Goal: Task Accomplishment & Management: Use online tool/utility

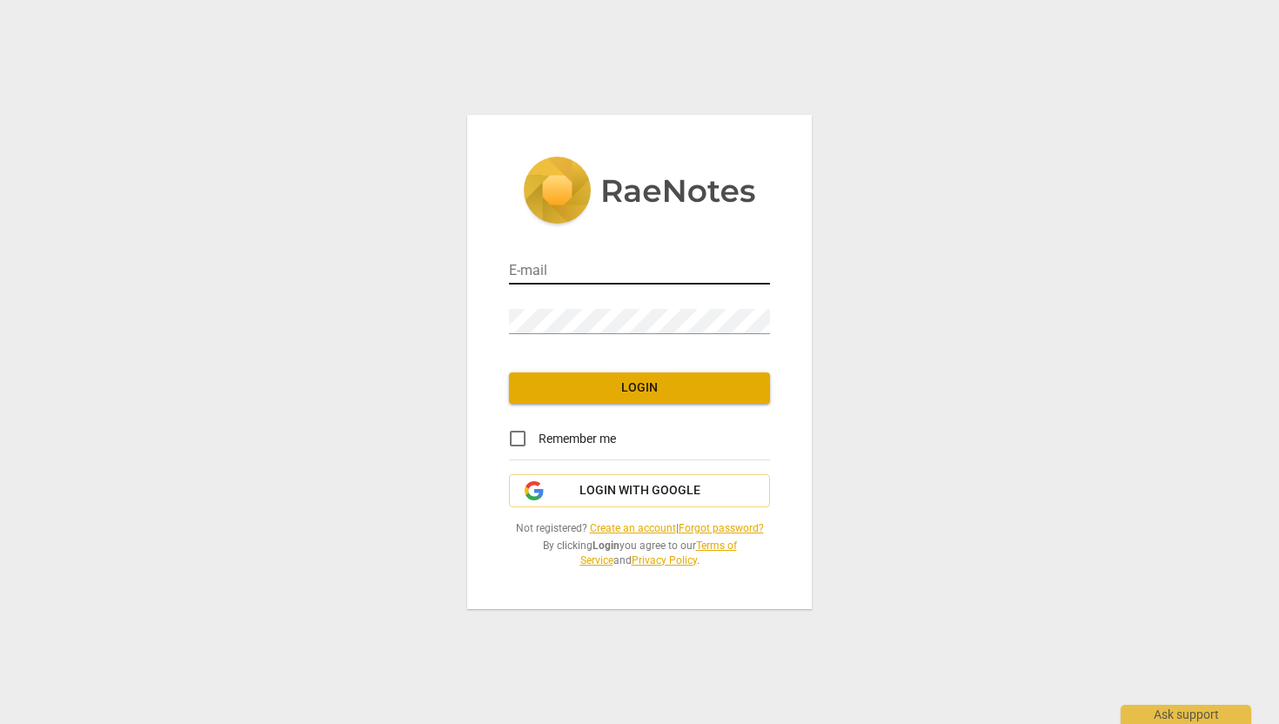
click at [617, 271] on input "email" at bounding box center [639, 271] width 261 height 25
type input "[EMAIL_ADDRESS][DOMAIN_NAME]"
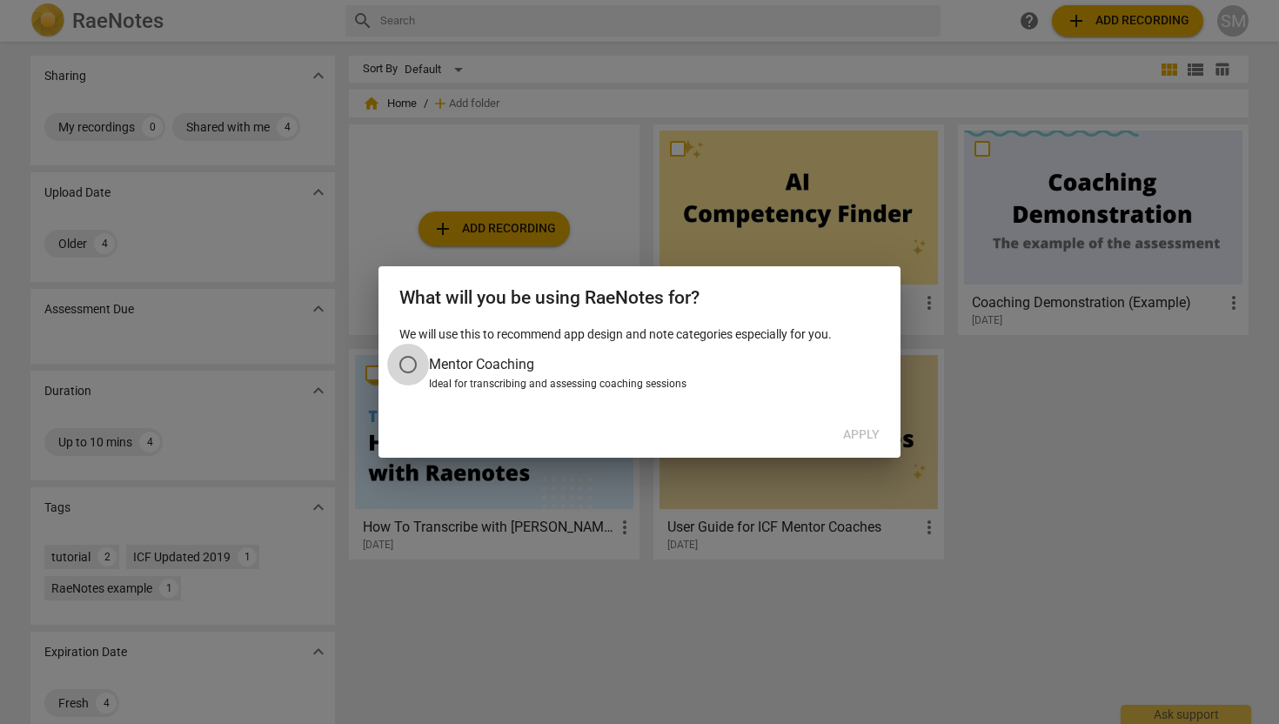
click at [406, 366] on input "Mentor Coaching" at bounding box center [408, 365] width 42 height 42
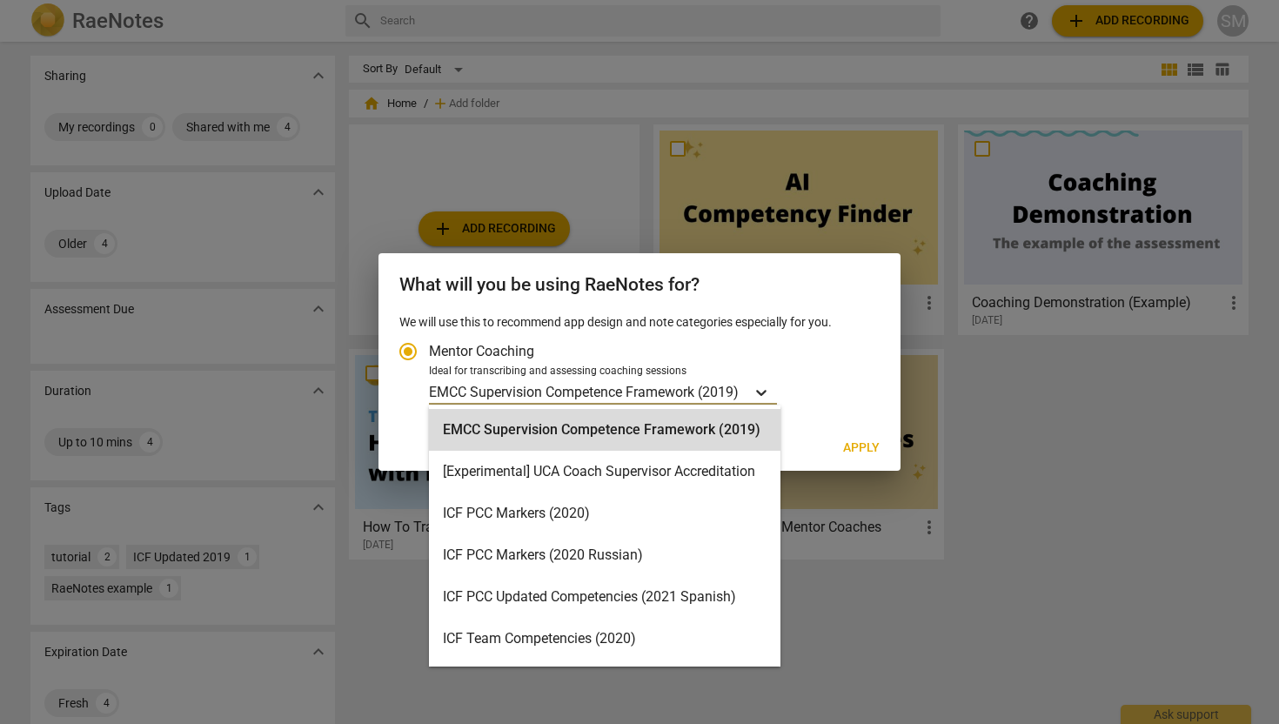
click at [768, 388] on icon "Account type" at bounding box center [761, 392] width 17 height 17
click at [0, 0] on input "Ideal for transcribing and assessing coaching sessions EMCC Supervision Compete…" at bounding box center [0, 0] width 0 height 0
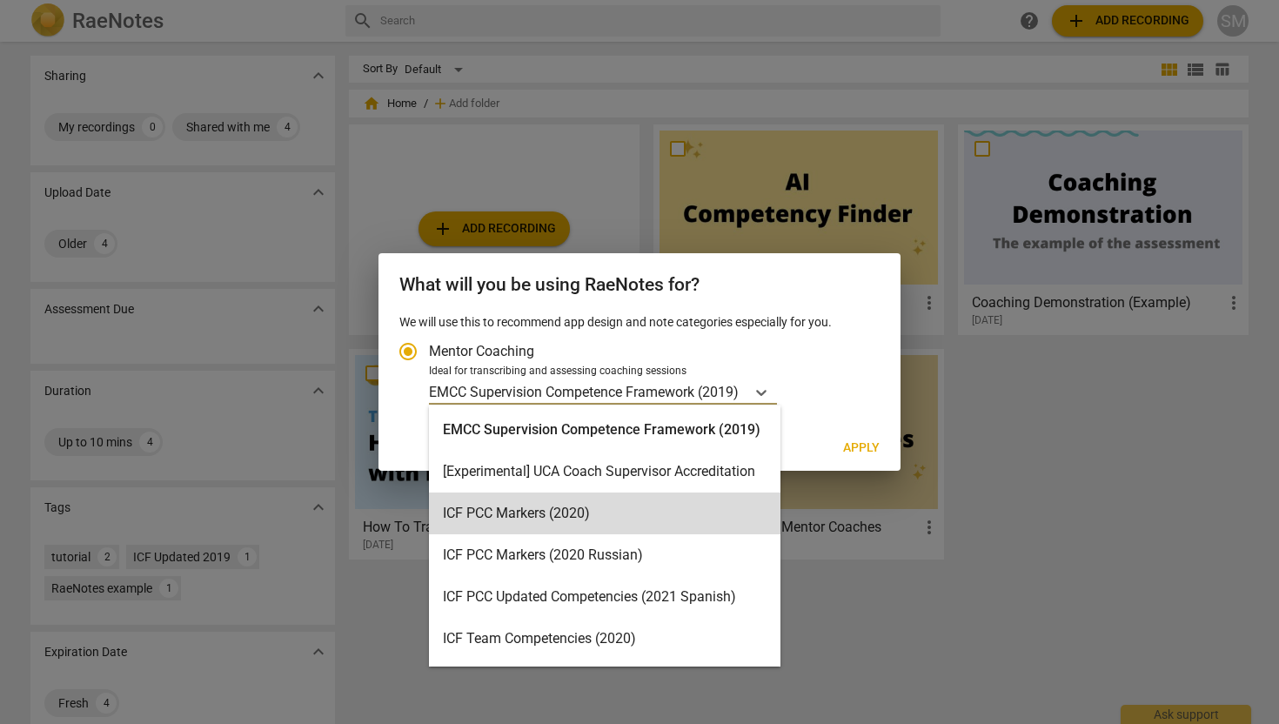
click at [787, 338] on label "Mentor Coaching" at bounding box center [630, 352] width 487 height 42
click at [429, 338] on input "Mentor Coaching" at bounding box center [408, 352] width 42 height 42
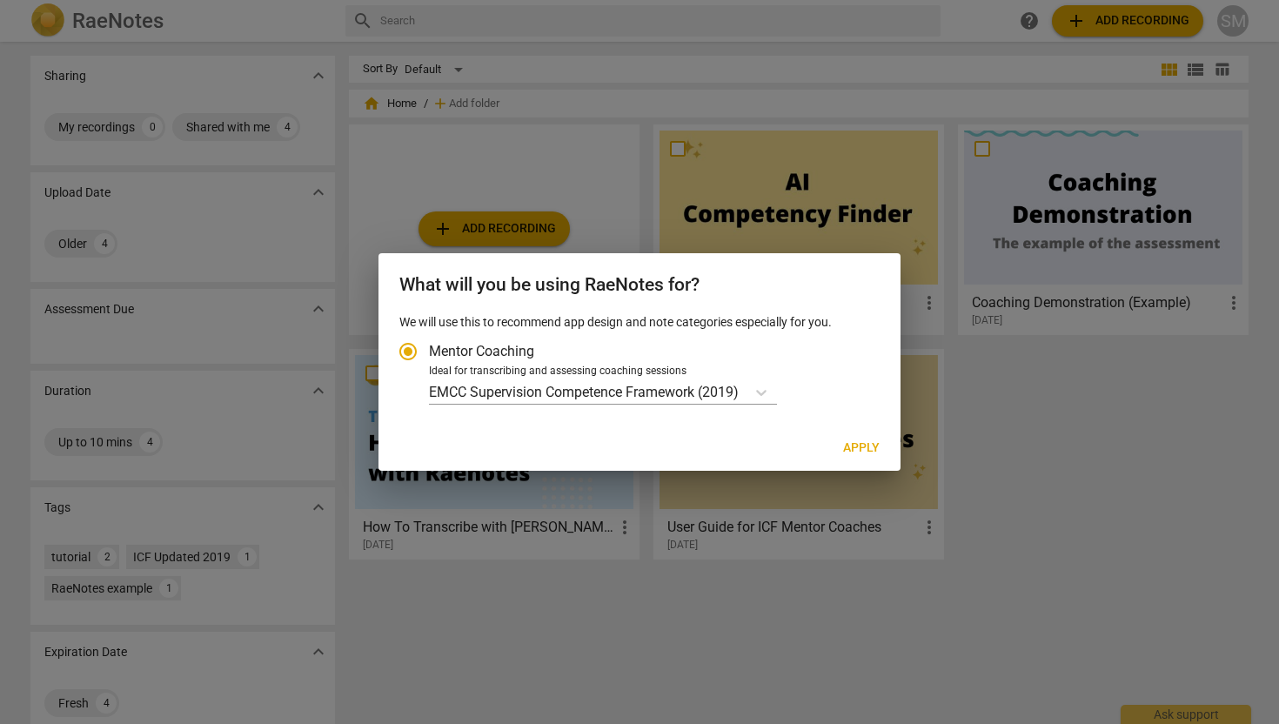
click at [939, 531] on div at bounding box center [639, 362] width 1279 height 724
click at [767, 392] on icon "Account type" at bounding box center [761, 393] width 10 height 6
click at [0, 0] on input "Ideal for transcribing and assessing coaching sessions EMCC Supervision Compete…" at bounding box center [0, 0] width 0 height 0
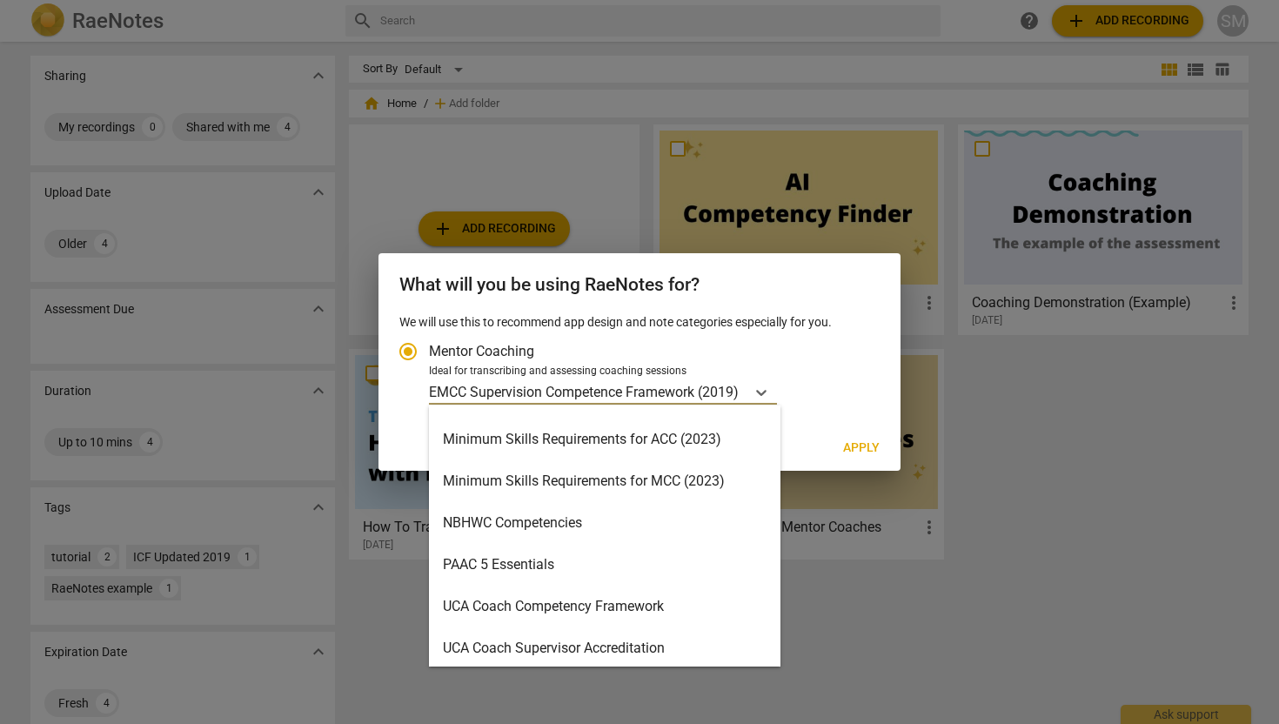
scroll to position [372, 0]
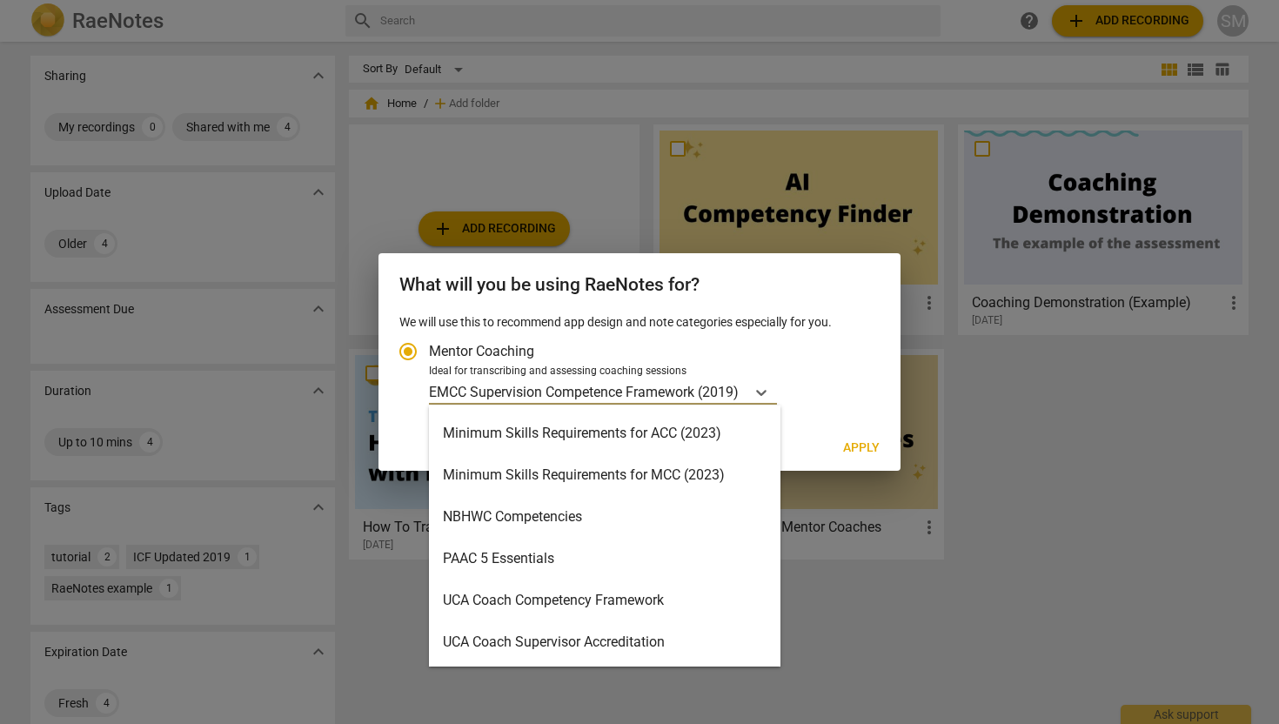
click at [735, 439] on div "Minimum Skills Requirements for ACC (2023)" at bounding box center [605, 433] width 352 height 42
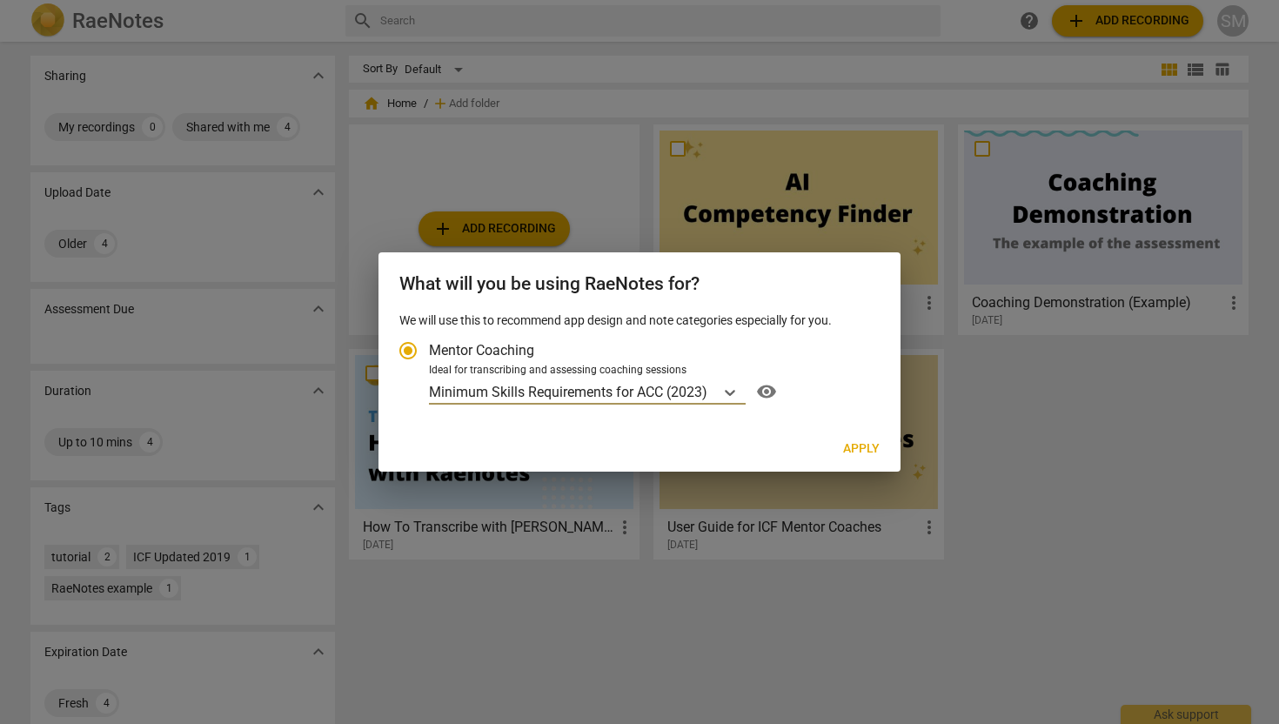
click at [870, 446] on span "Apply" at bounding box center [861, 448] width 37 height 17
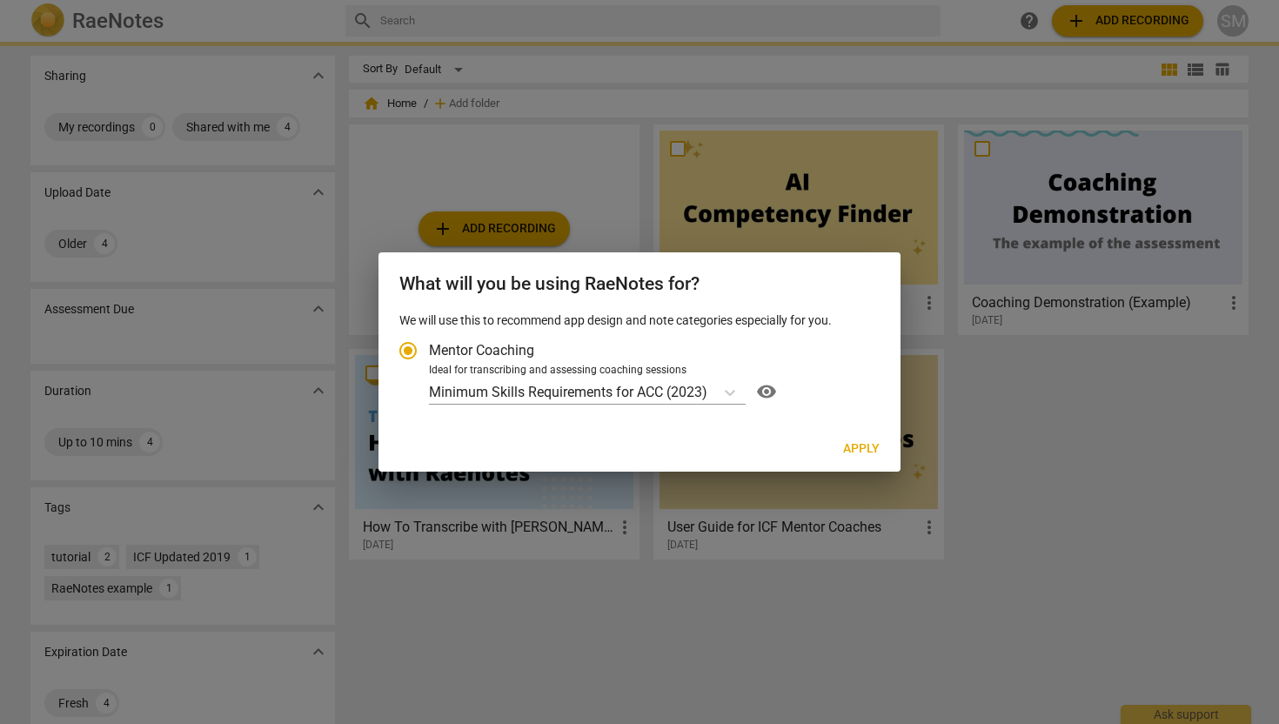
radio input "false"
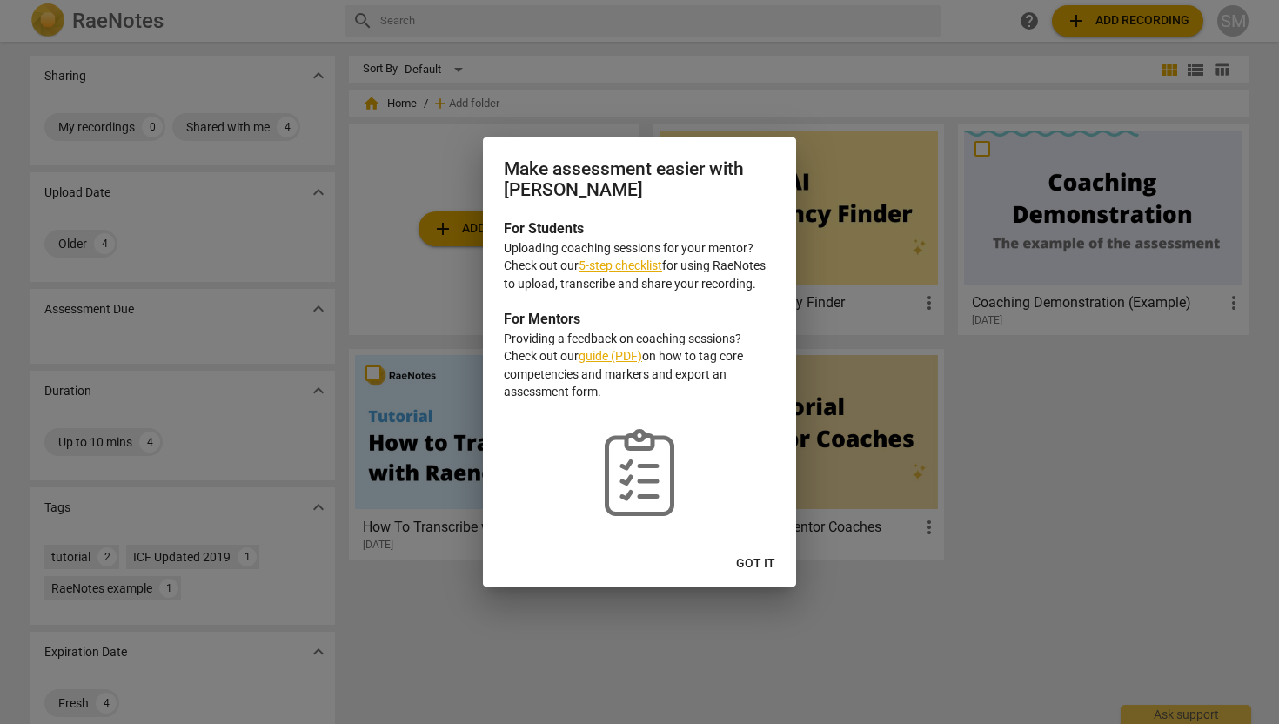
click at [765, 563] on span "Got it" at bounding box center [755, 563] width 39 height 17
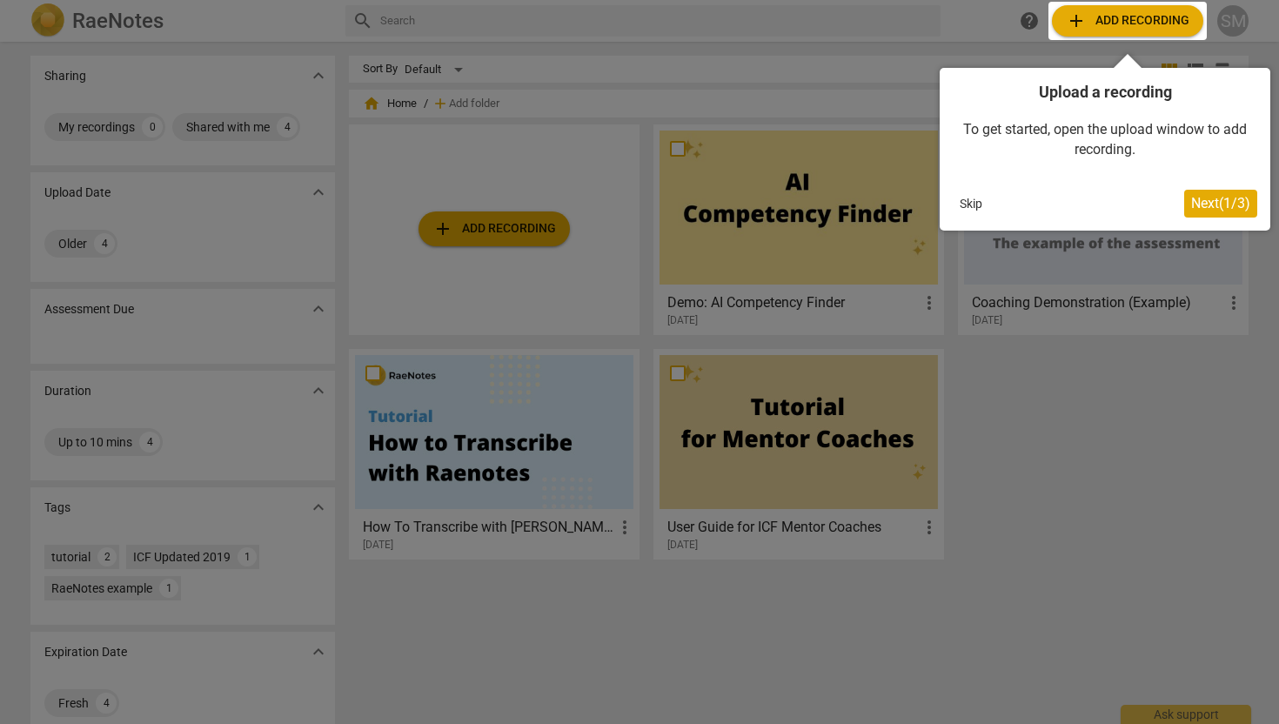
click at [1109, 26] on div at bounding box center [1127, 21] width 158 height 38
click at [1116, 15] on div at bounding box center [1127, 21] width 158 height 38
click at [1077, 23] on div at bounding box center [1127, 21] width 158 height 38
click at [1214, 198] on span "Next ( 1 / 3 )" at bounding box center [1220, 203] width 59 height 17
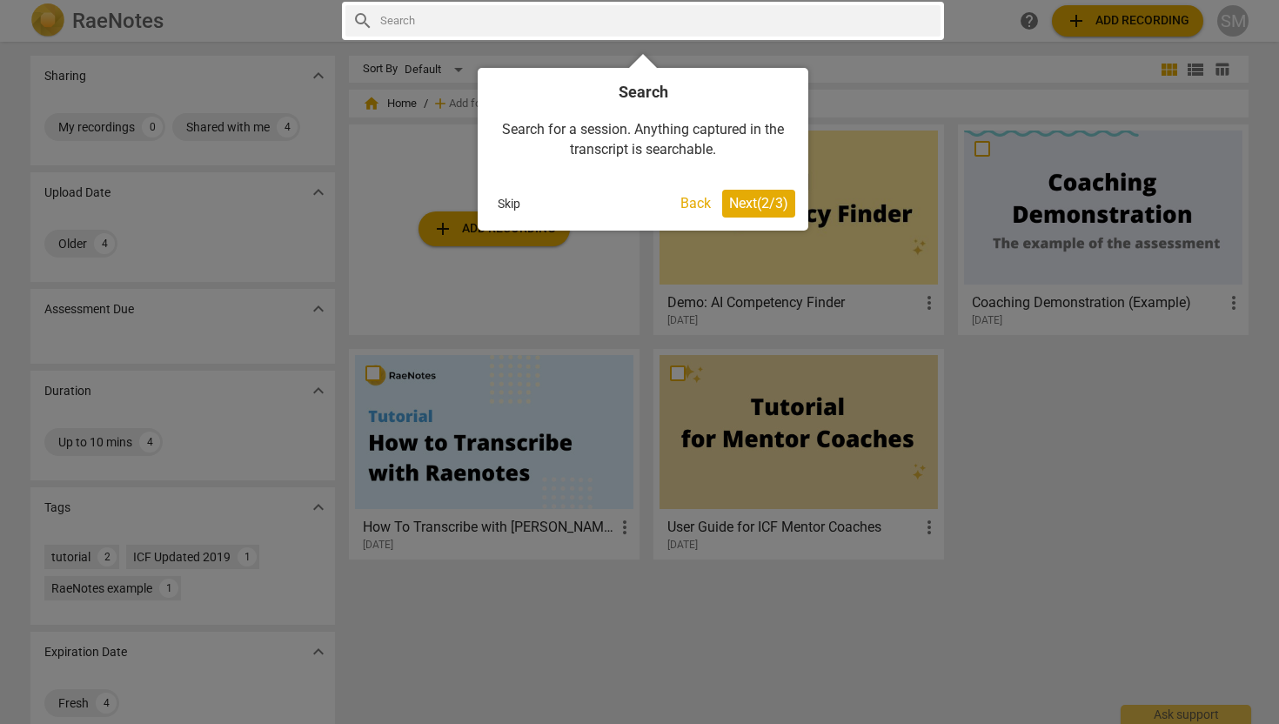
click at [1211, 194] on div at bounding box center [639, 362] width 1279 height 724
click at [1182, 25] on div at bounding box center [639, 362] width 1279 height 724
click at [746, 204] on span "Next ( 2 / 3 )" at bounding box center [758, 203] width 59 height 17
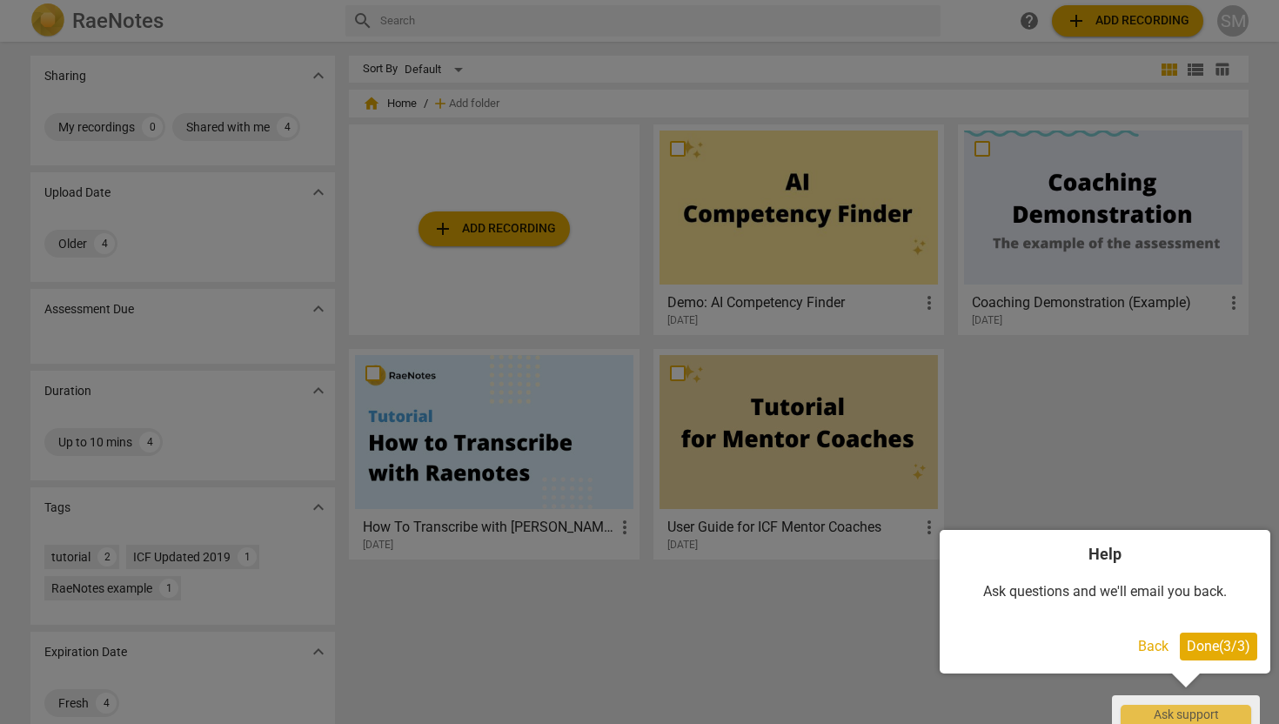
click at [1208, 640] on span "Done ( 3 / 3 )" at bounding box center [1219, 646] width 64 height 17
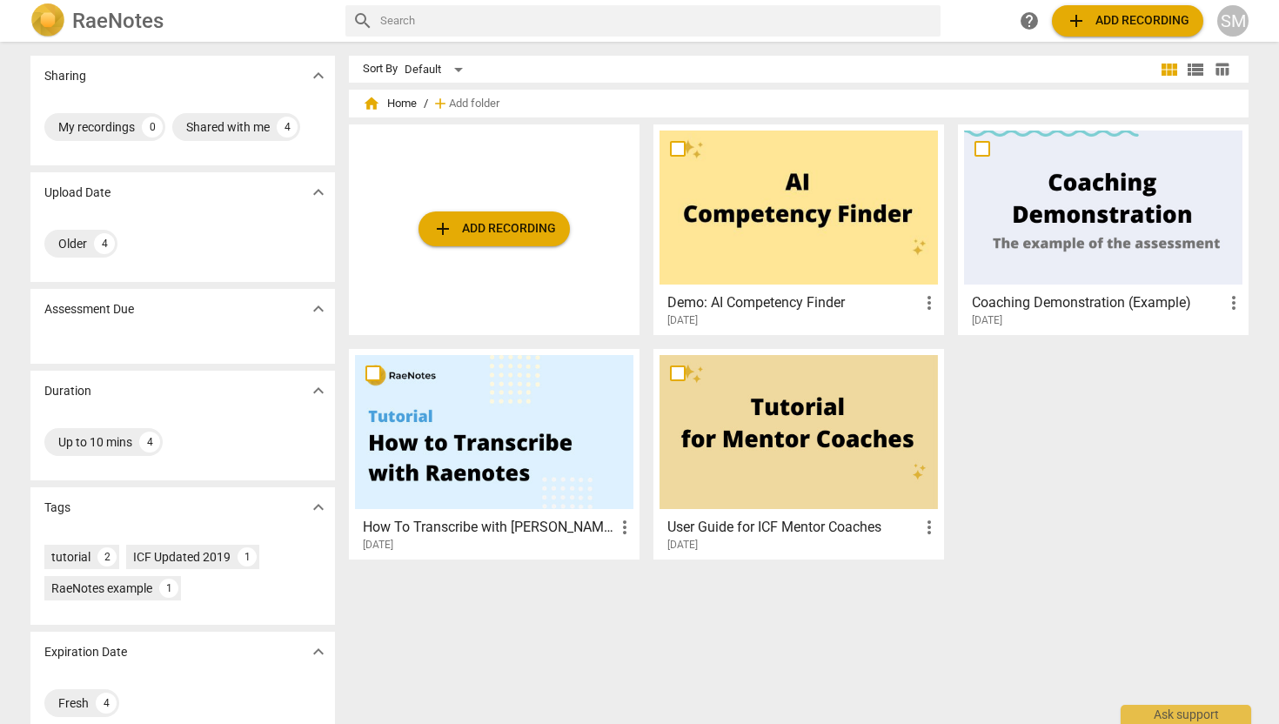
click at [507, 223] on span "add Add recording" at bounding box center [494, 228] width 124 height 21
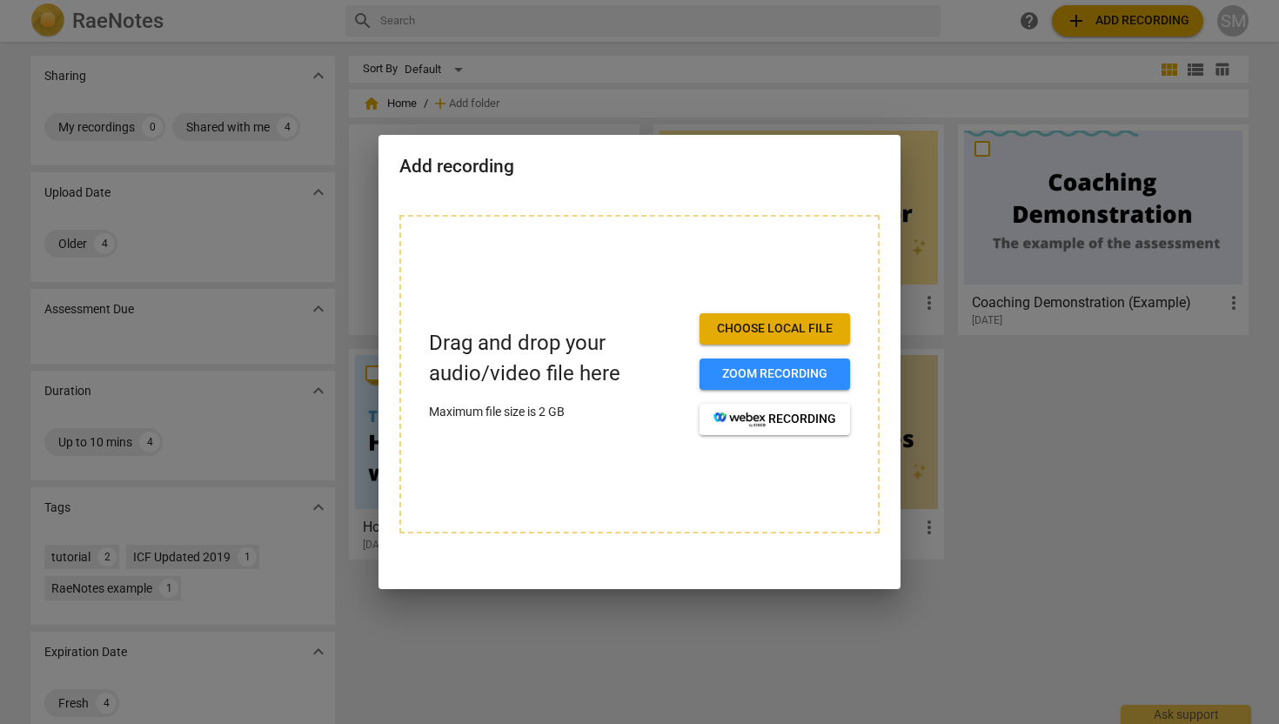
click at [735, 327] on span "Choose local file" at bounding box center [774, 328] width 123 height 17
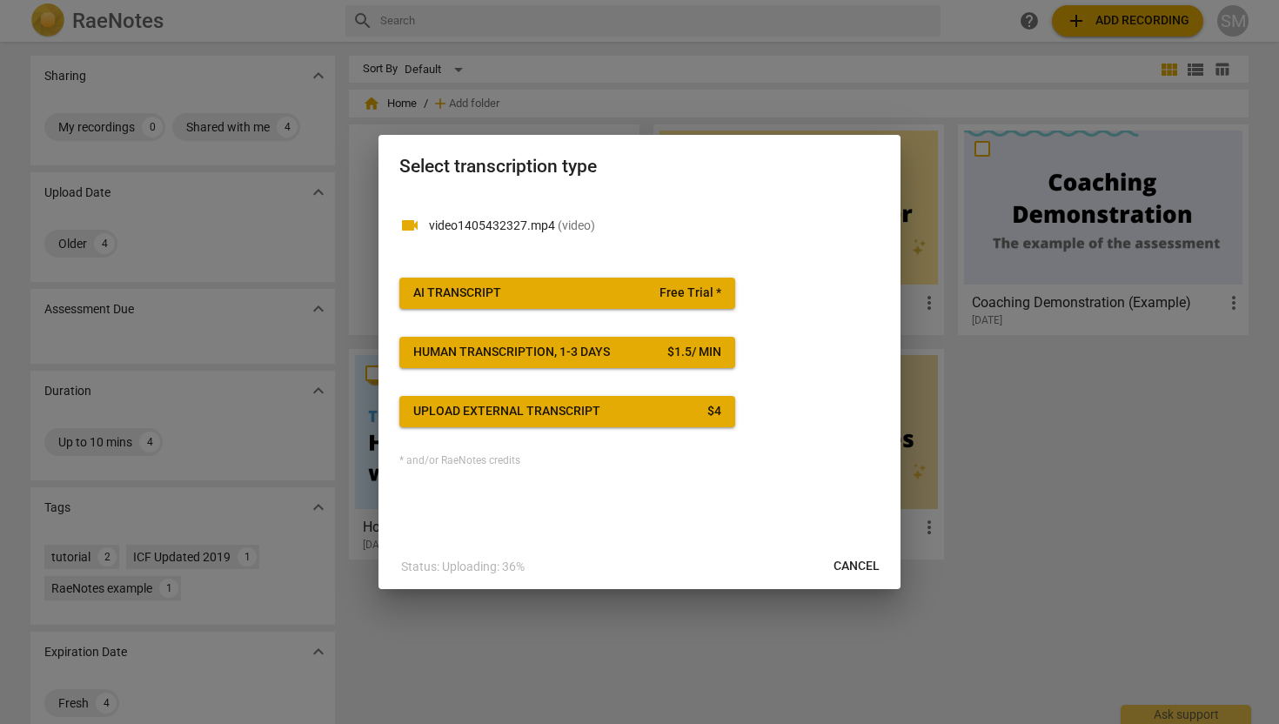
click at [601, 288] on span "AI Transcript Free Trial *" at bounding box center [567, 293] width 308 height 17
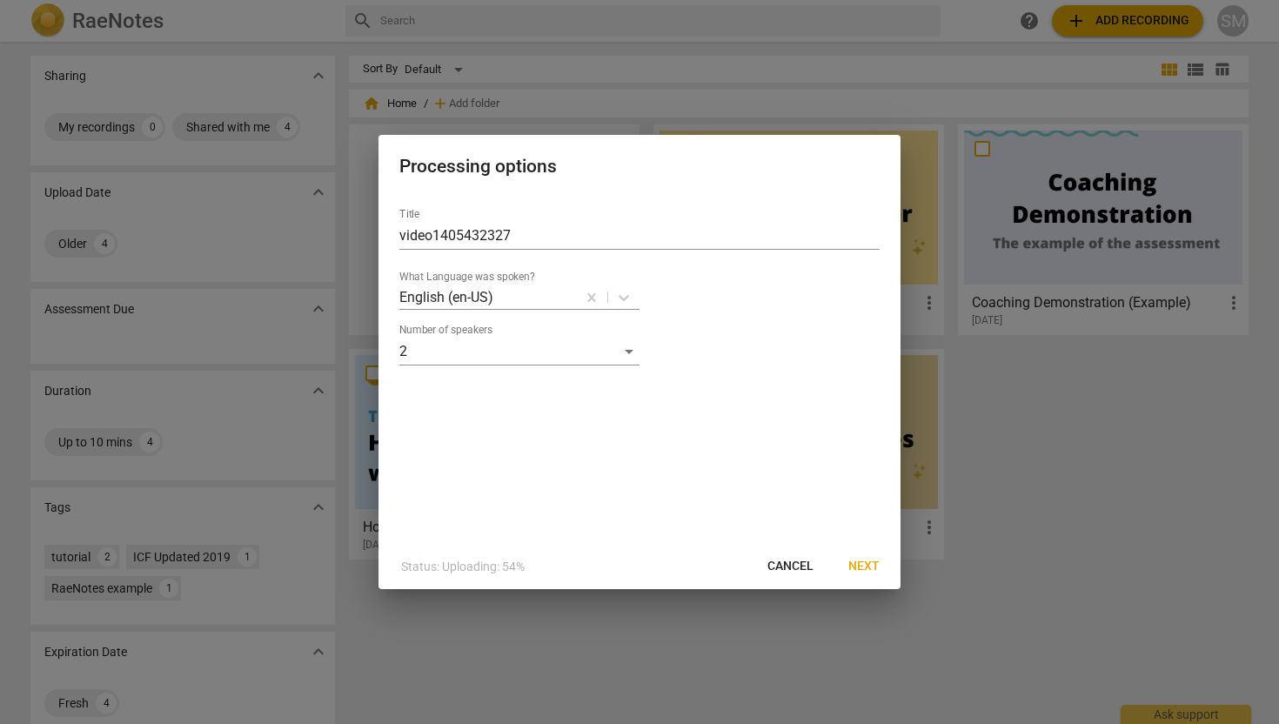
click at [867, 565] on span "Next" at bounding box center [863, 566] width 31 height 17
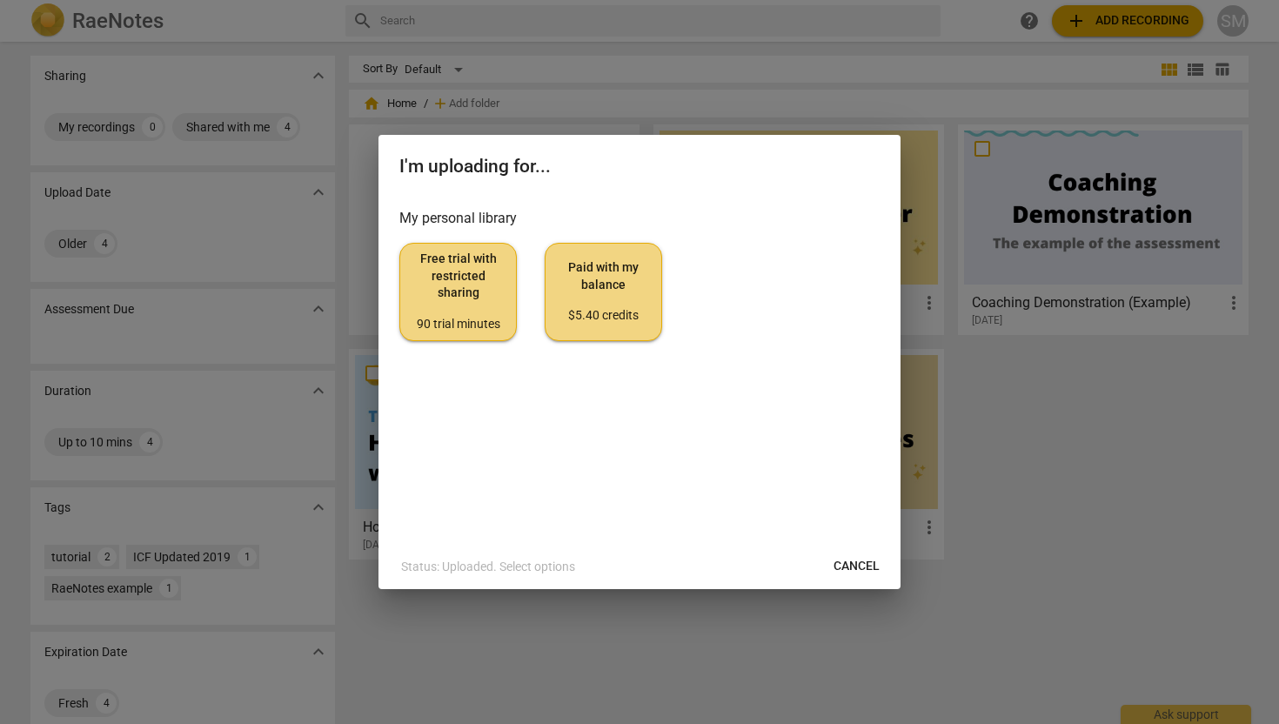
click at [461, 318] on div "90 trial minutes" at bounding box center [458, 324] width 88 height 17
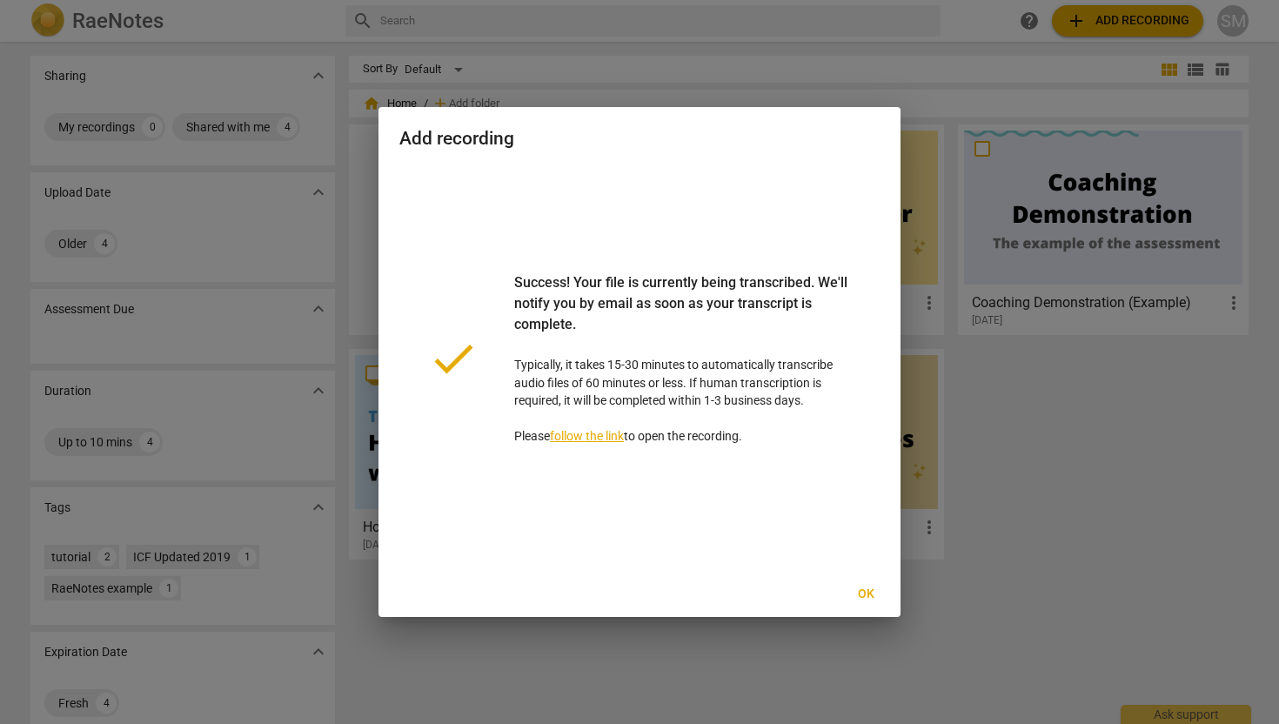
click at [868, 591] on span "Ok" at bounding box center [866, 594] width 28 height 17
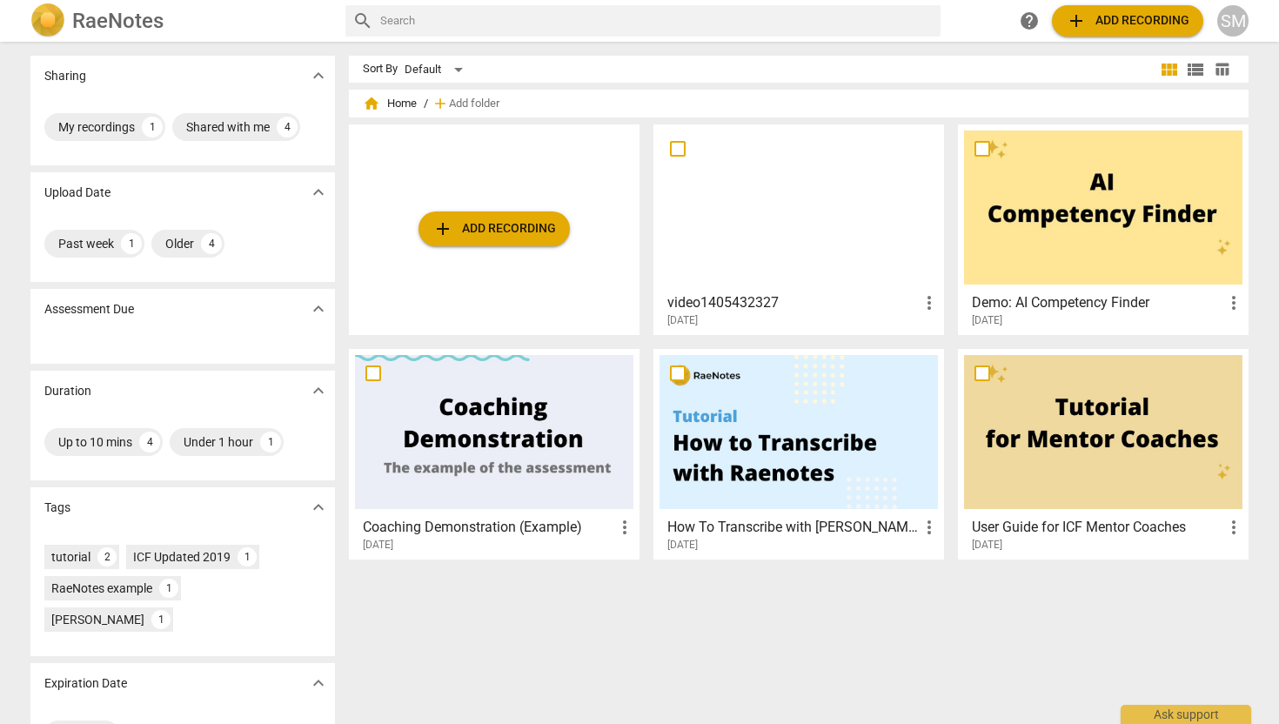
click at [539, 251] on div "add Add recording" at bounding box center [494, 229] width 291 height 211
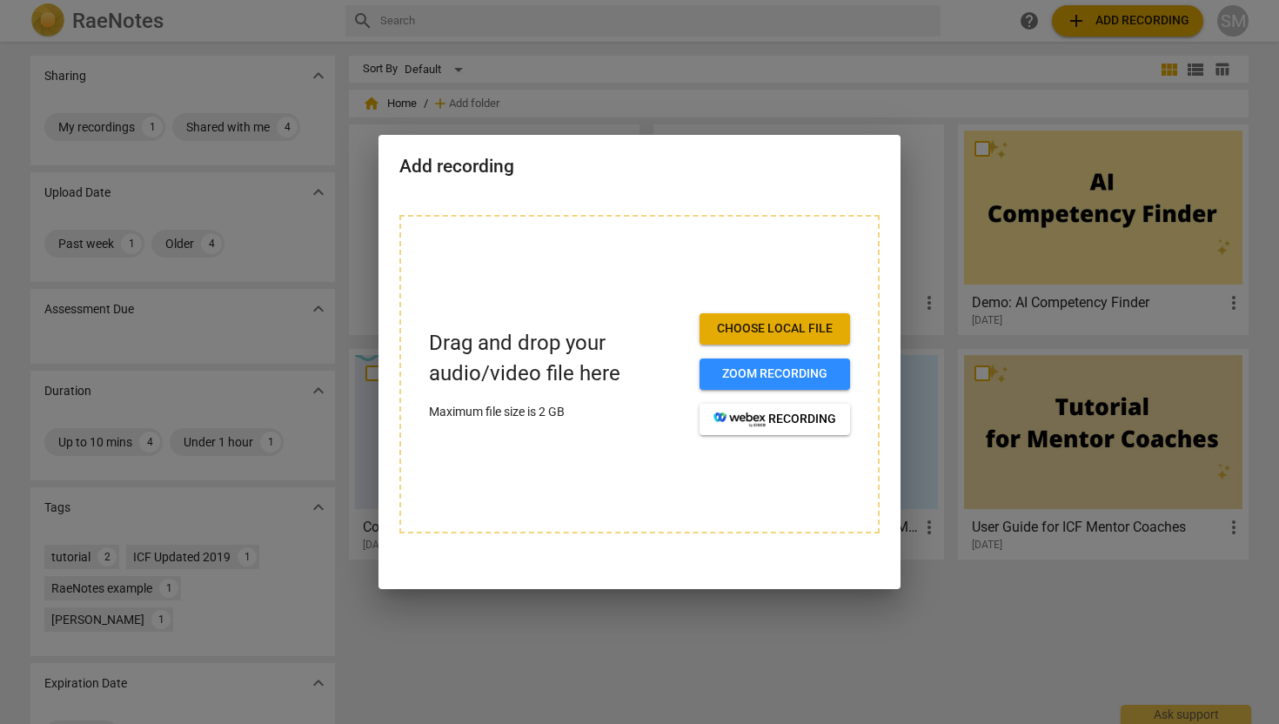
click at [736, 331] on span "Choose local file" at bounding box center [774, 328] width 123 height 17
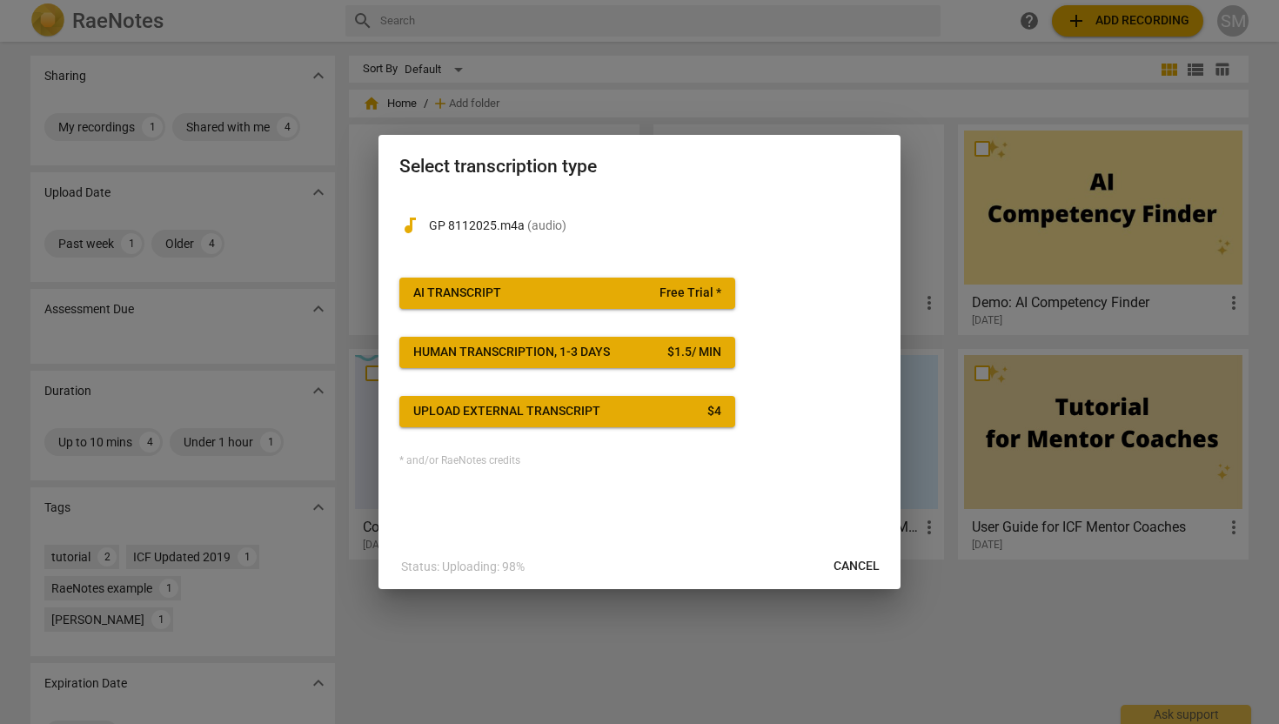
click at [600, 297] on span "AI Transcript Free Trial *" at bounding box center [567, 293] width 308 height 17
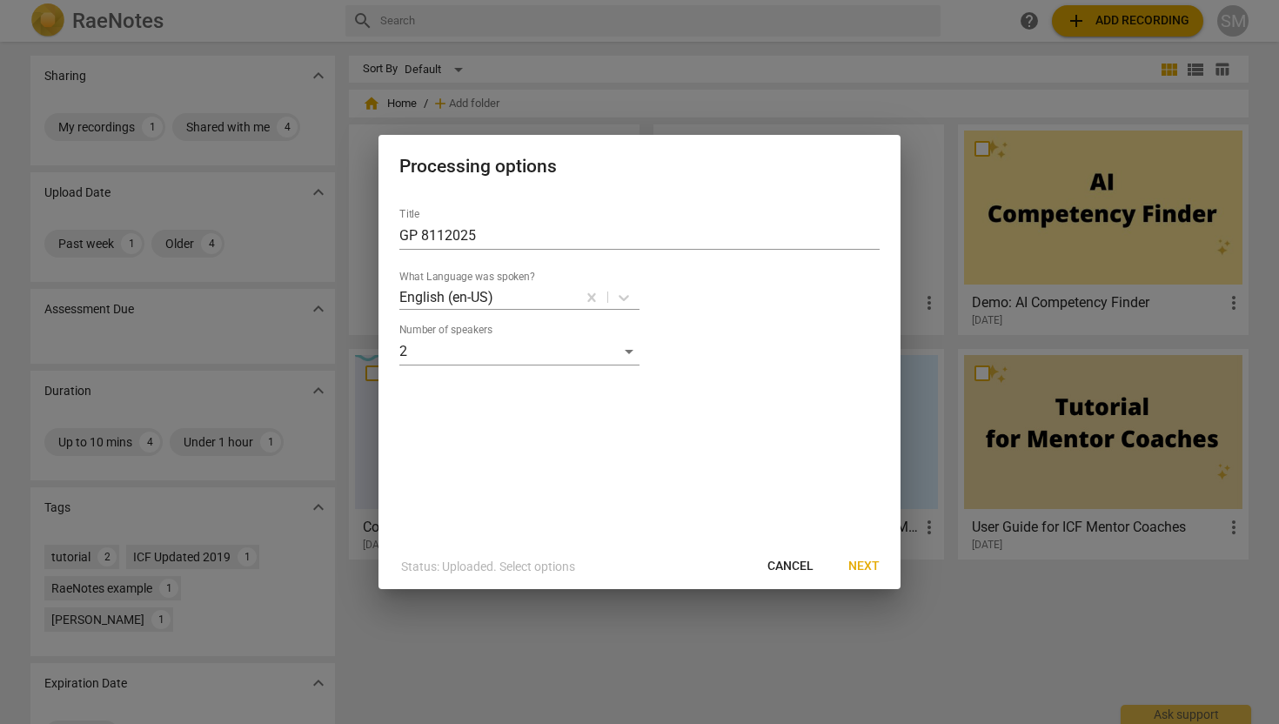
click at [873, 569] on span "Next" at bounding box center [863, 566] width 31 height 17
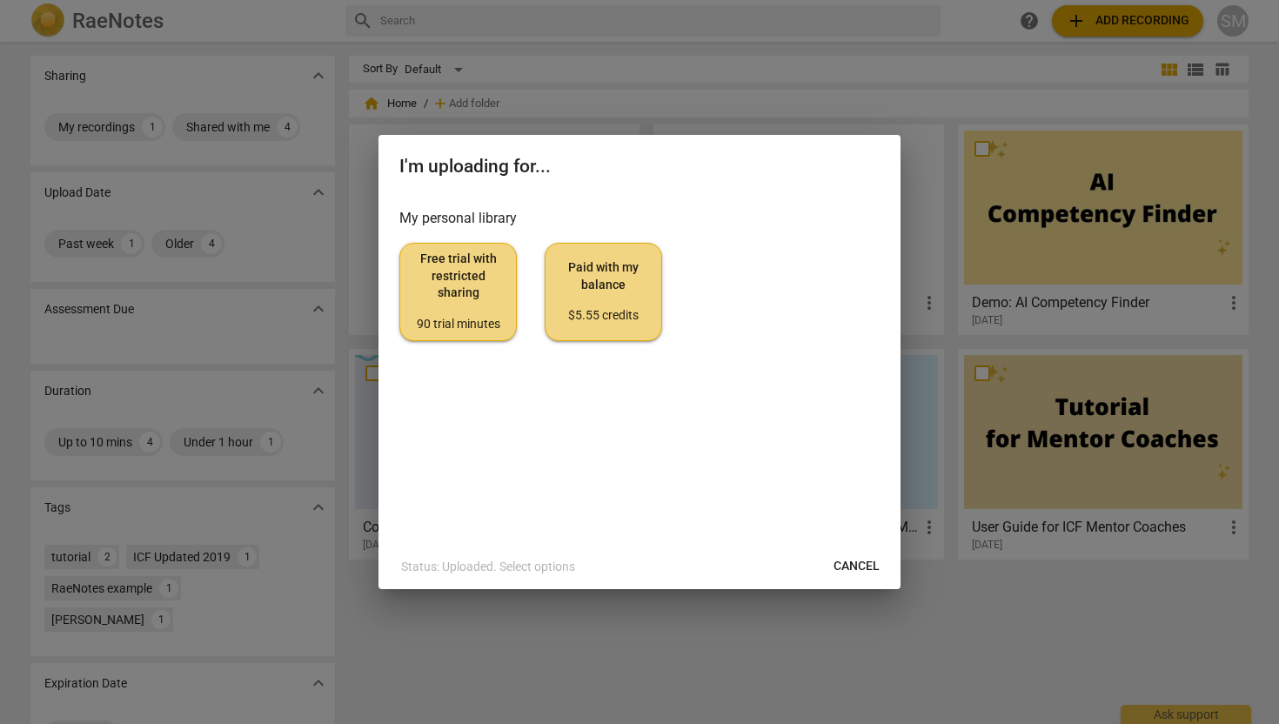
click at [459, 288] on span "Free trial with restricted sharing 90 trial minutes" at bounding box center [458, 292] width 88 height 82
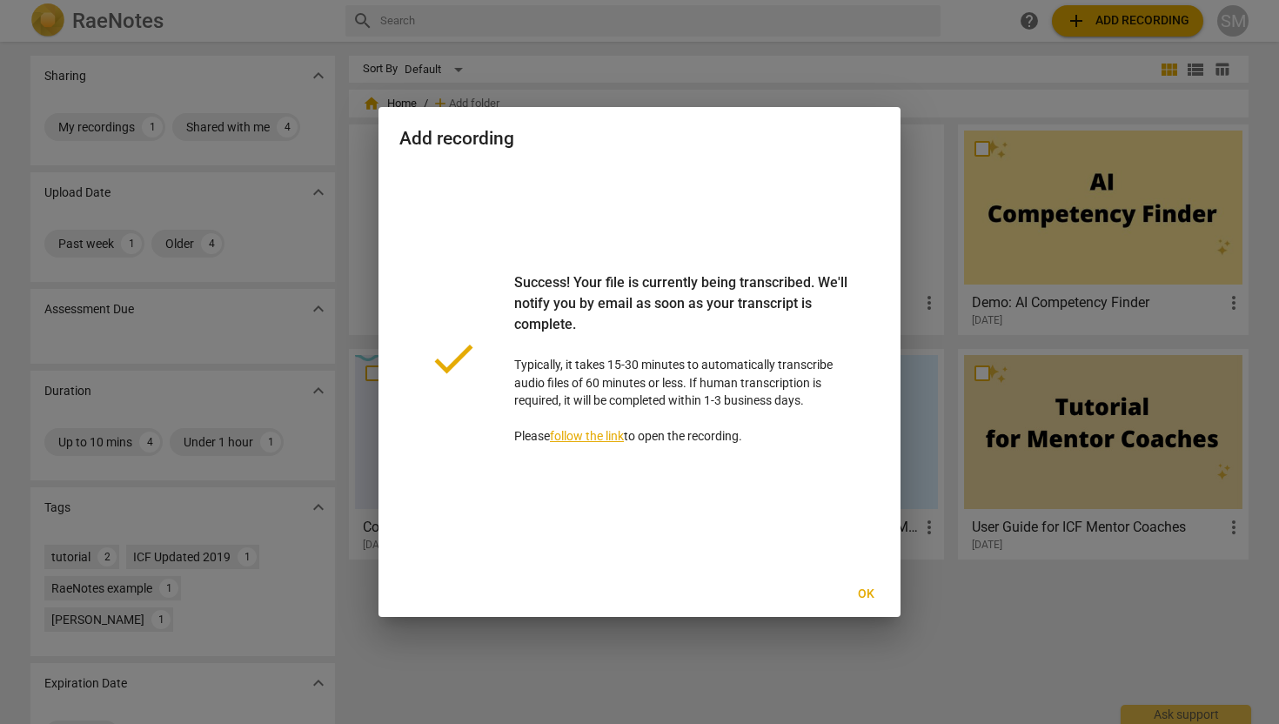
click at [863, 593] on span "Ok" at bounding box center [866, 594] width 28 height 17
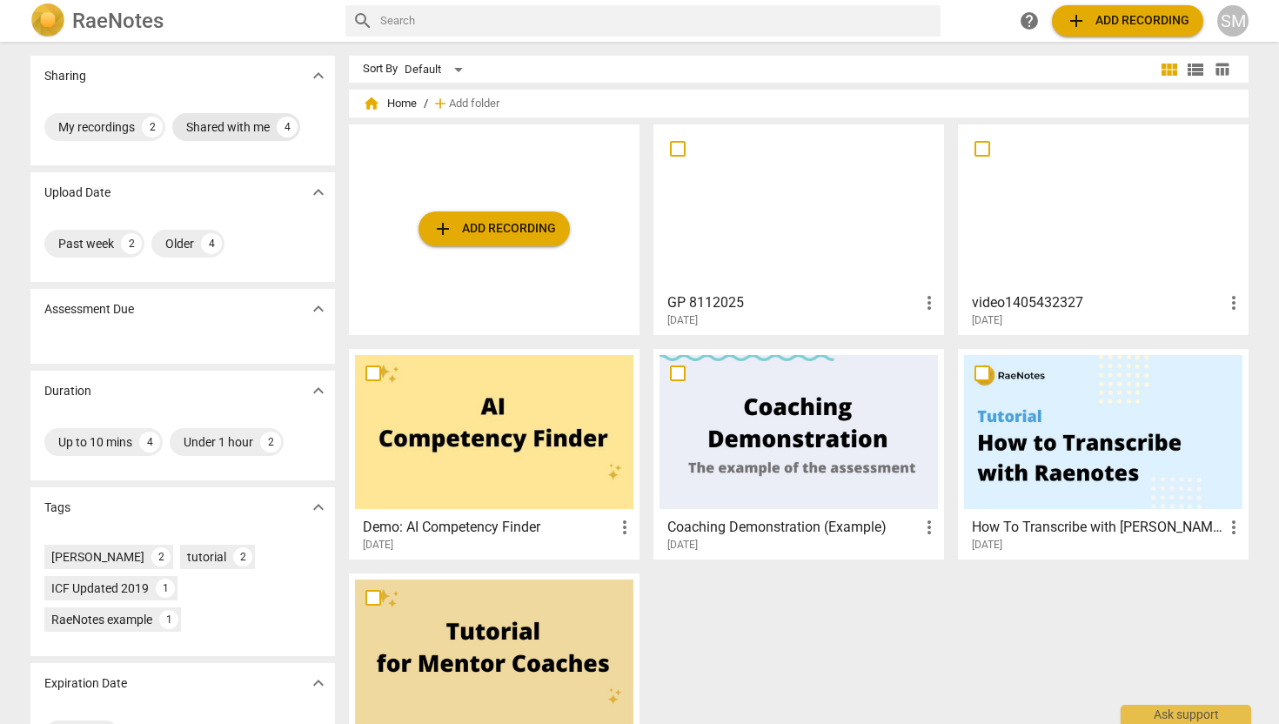
click at [271, 129] on div "Shared with me 4" at bounding box center [236, 127] width 128 height 28
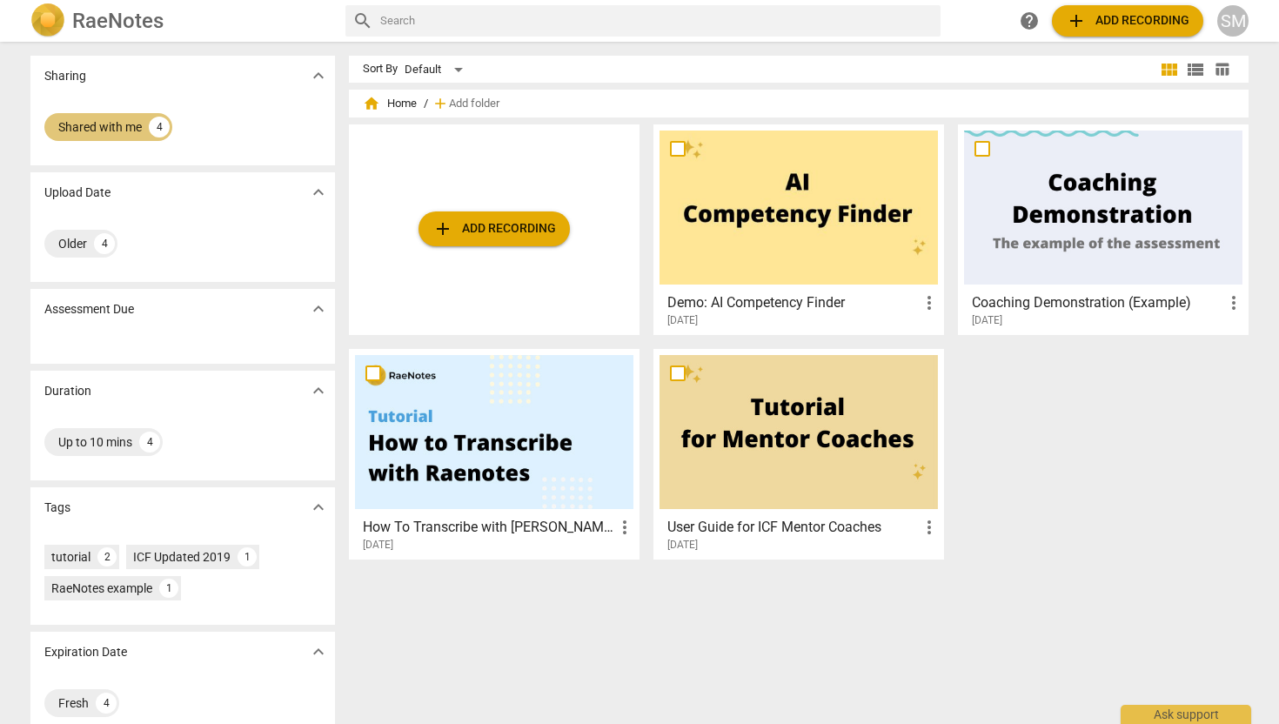
click at [151, 131] on div "4" at bounding box center [159, 127] width 21 height 21
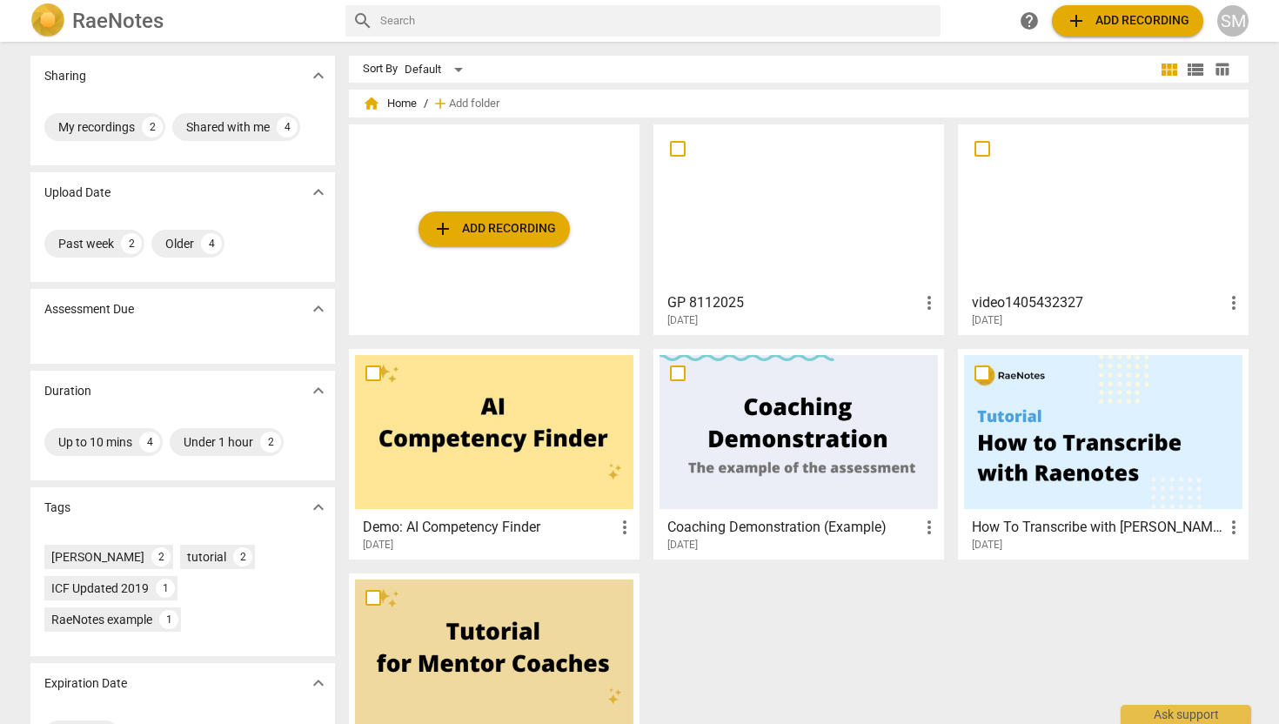
click at [316, 74] on span "expand_more" at bounding box center [318, 75] width 21 height 21
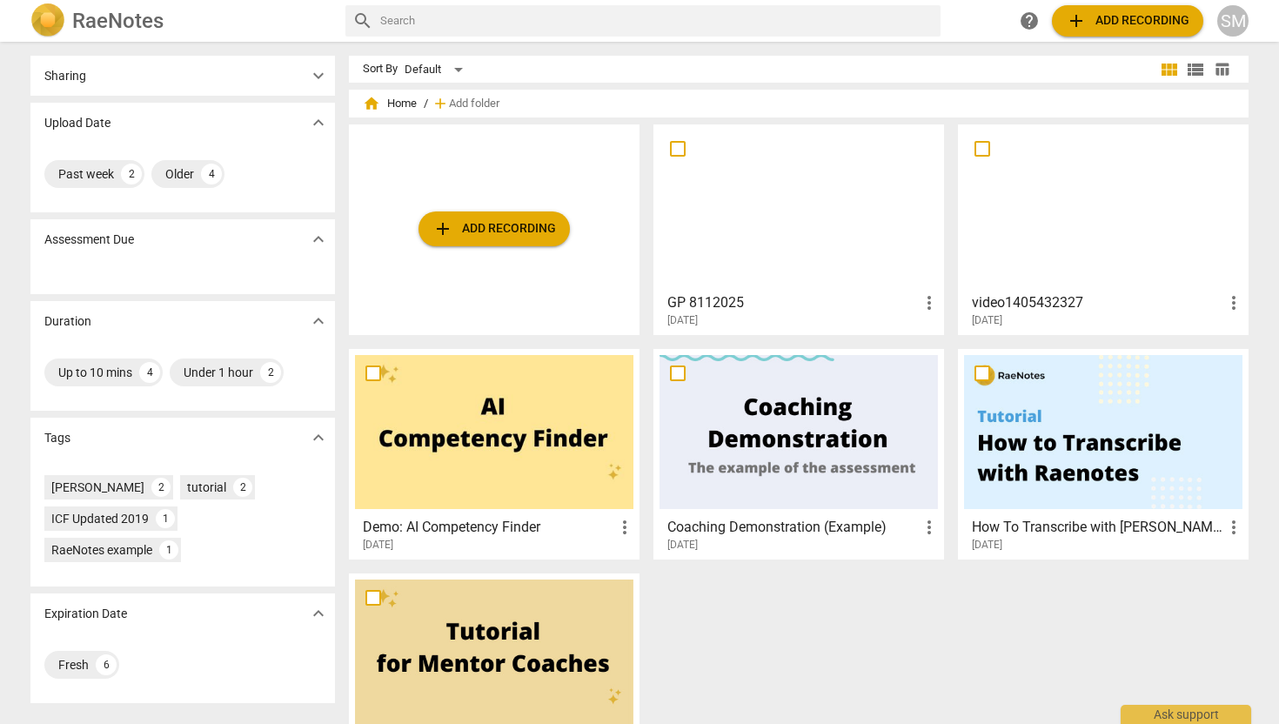
click at [316, 74] on span "expand_more" at bounding box center [318, 75] width 21 height 21
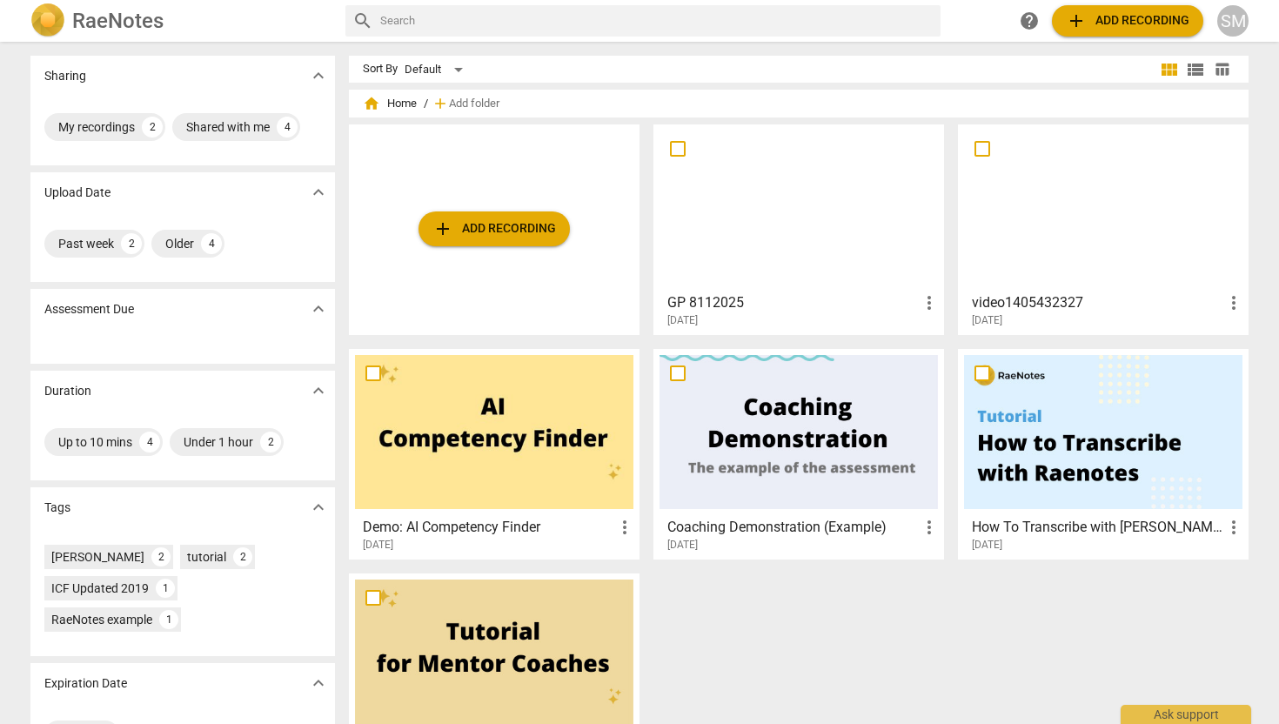
click at [1222, 23] on div "SM" at bounding box center [1232, 20] width 31 height 31
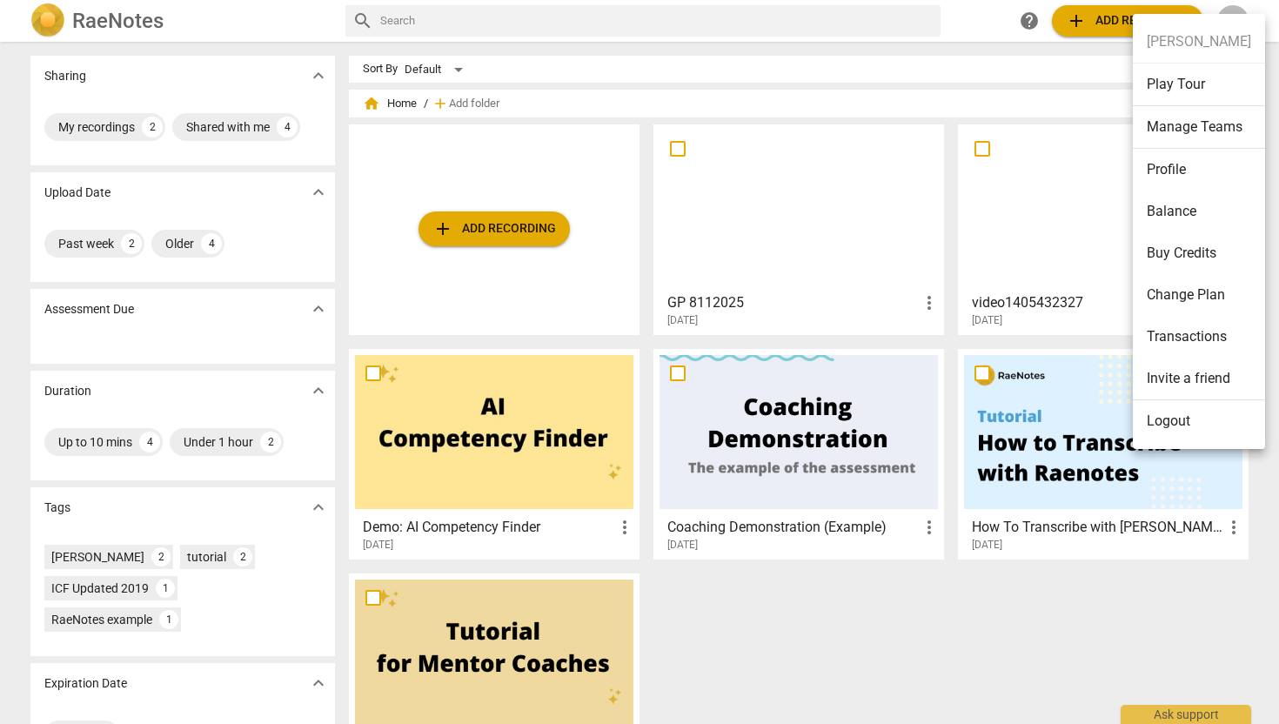
click at [1045, 73] on div at bounding box center [639, 362] width 1279 height 724
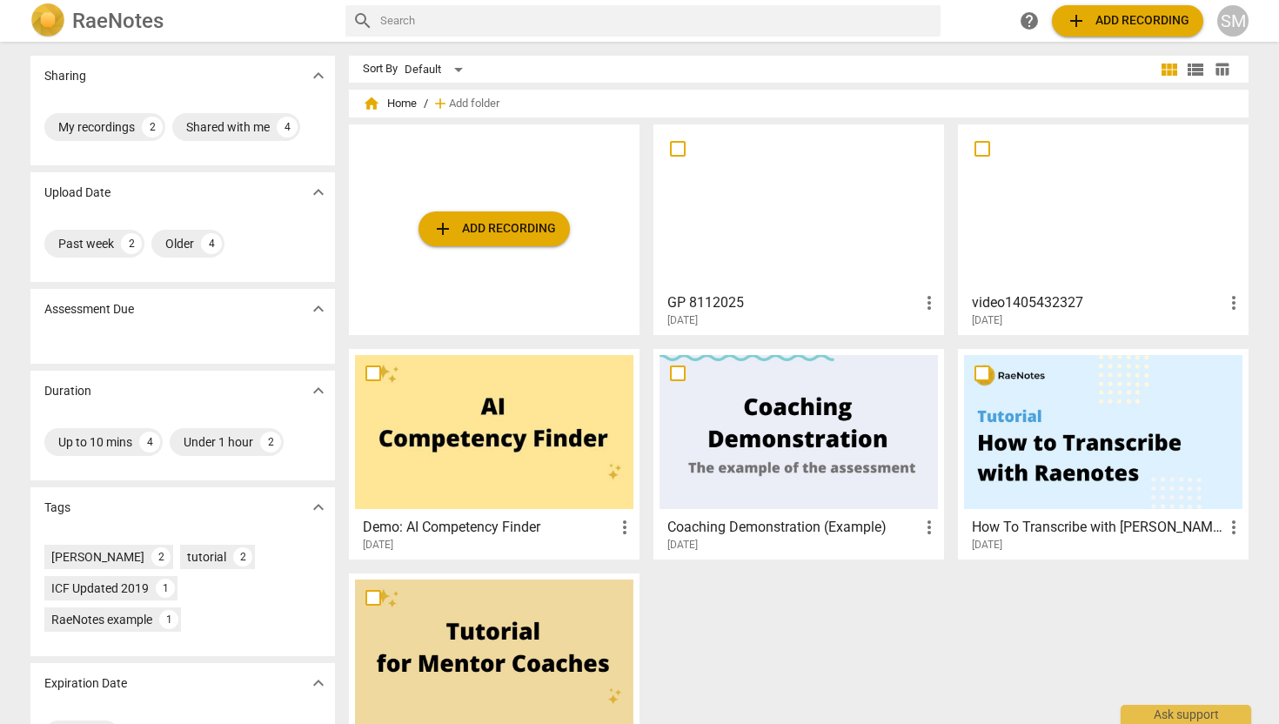
click at [1171, 68] on span "view_module" at bounding box center [1169, 69] width 21 height 21
click at [96, 131] on div "My recordings" at bounding box center [96, 126] width 77 height 17
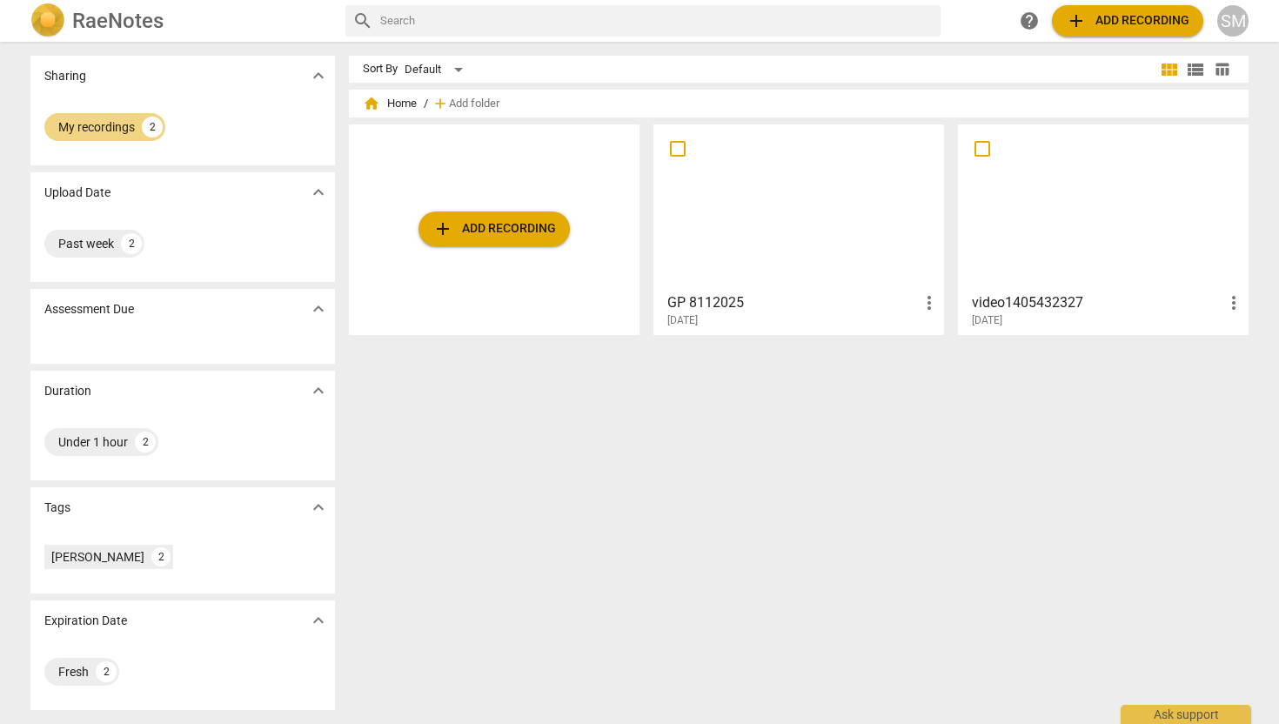
click at [208, 115] on div "My recordings 2" at bounding box center [182, 127] width 277 height 35
click at [136, 98] on div "My recordings 2" at bounding box center [182, 131] width 305 height 70
click at [317, 73] on span "expand_more" at bounding box center [318, 75] width 21 height 21
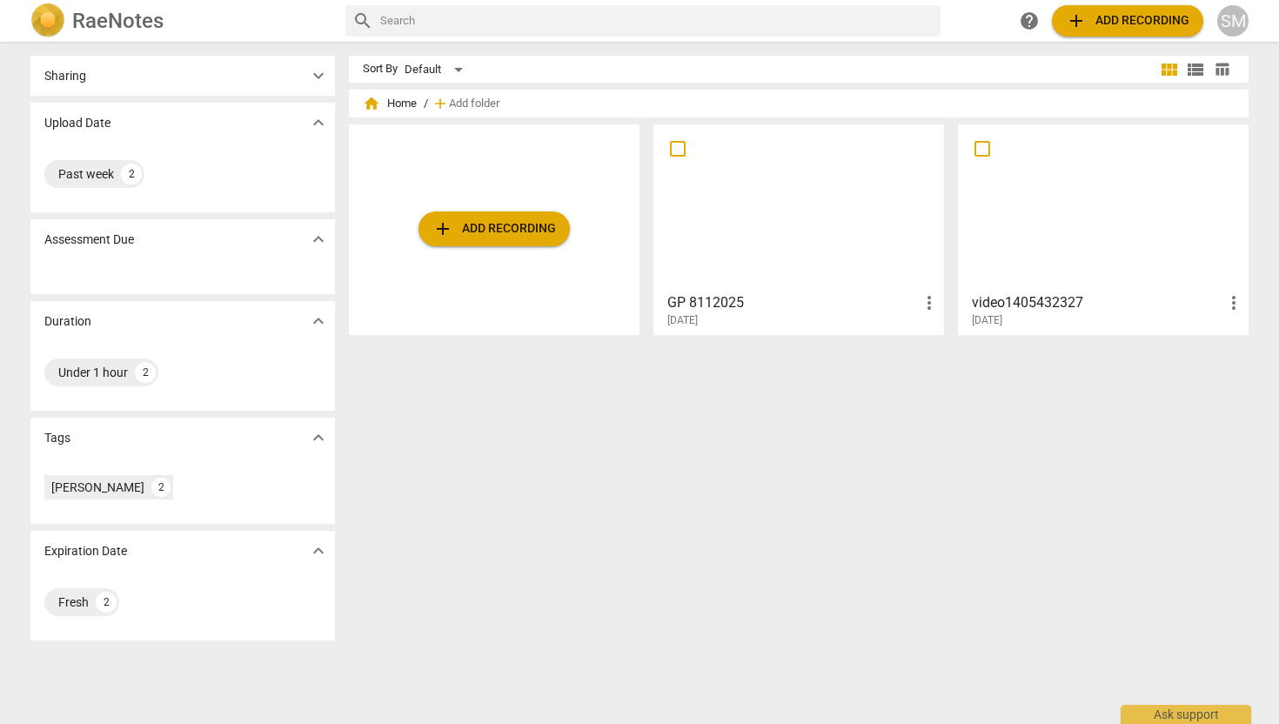
click at [317, 73] on span "expand_more" at bounding box center [318, 75] width 21 height 21
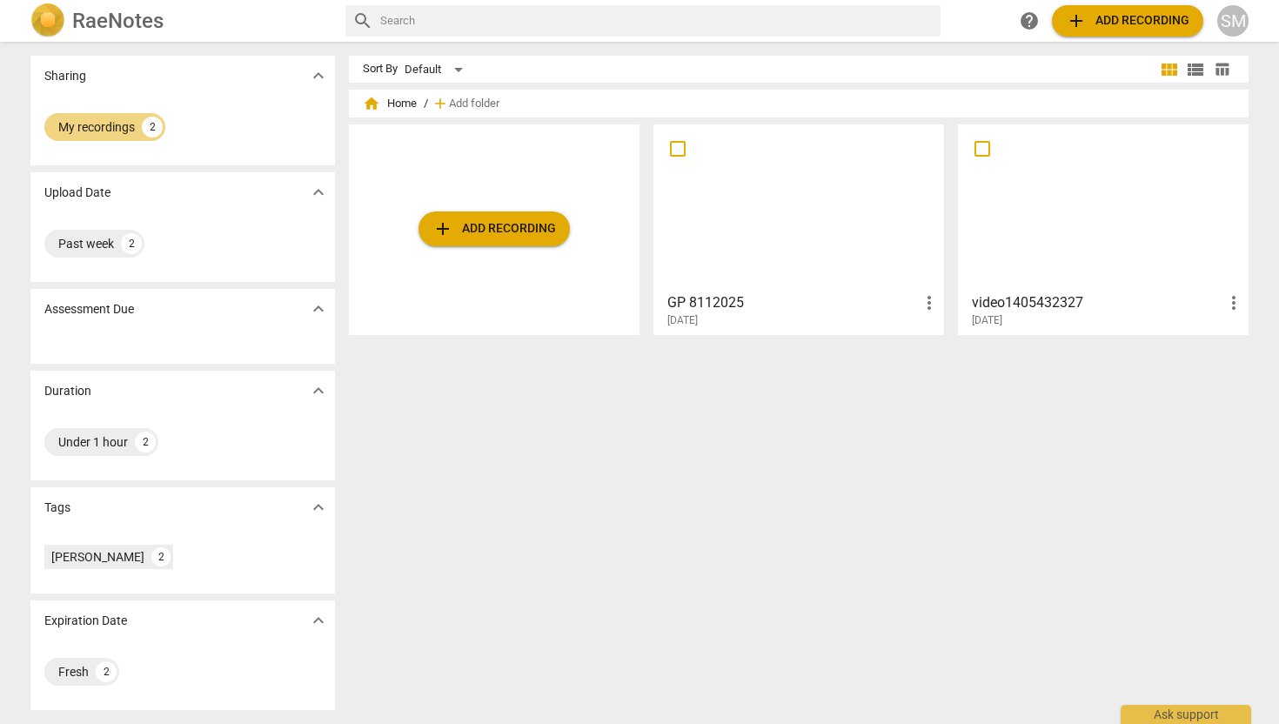
click at [232, 550] on div "[PERSON_NAME] 2" at bounding box center [182, 556] width 277 height 31
click at [263, 93] on div "Sharing expand_more" at bounding box center [182, 76] width 305 height 40
click at [120, 124] on div "My recordings" at bounding box center [96, 126] width 77 height 17
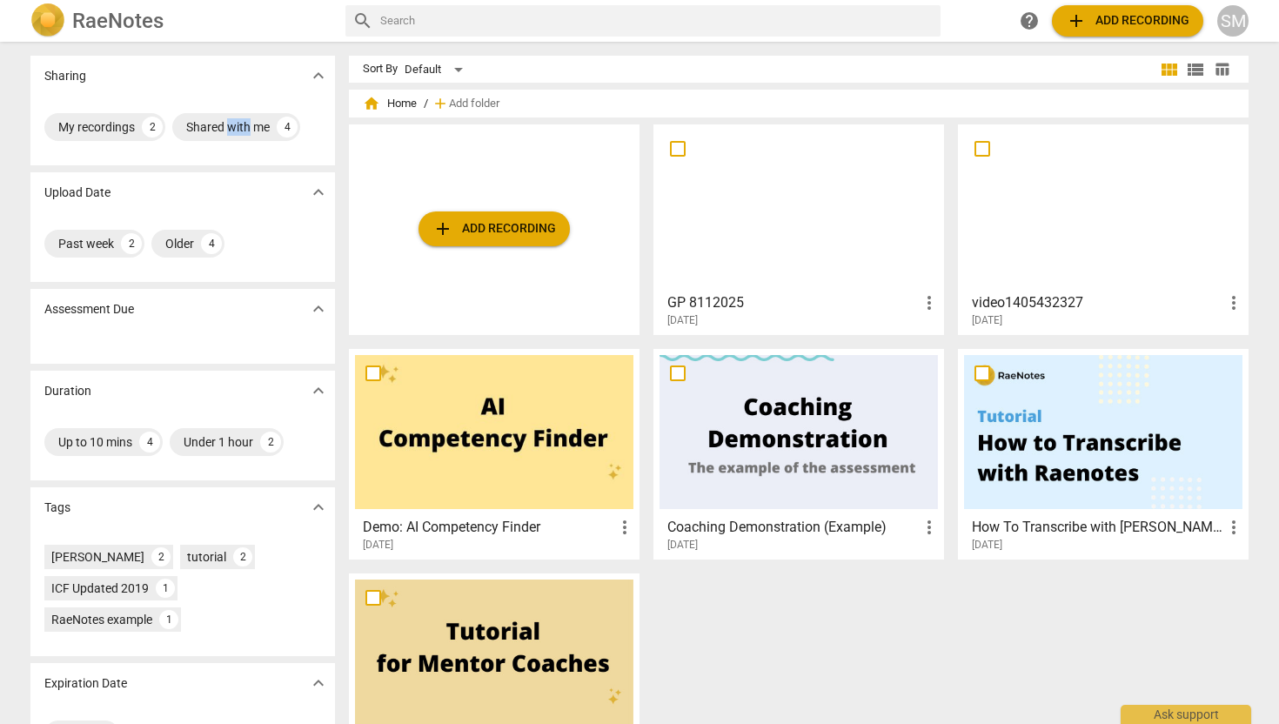
click at [671, 140] on input "checkbox" at bounding box center [677, 148] width 37 height 21
checkbox input "false"
click at [925, 311] on span "more_vert" at bounding box center [929, 302] width 21 height 21
click at [977, 146] on div at bounding box center [639, 362] width 1279 height 724
click at [977, 146] on input "checkbox" at bounding box center [982, 148] width 37 height 21
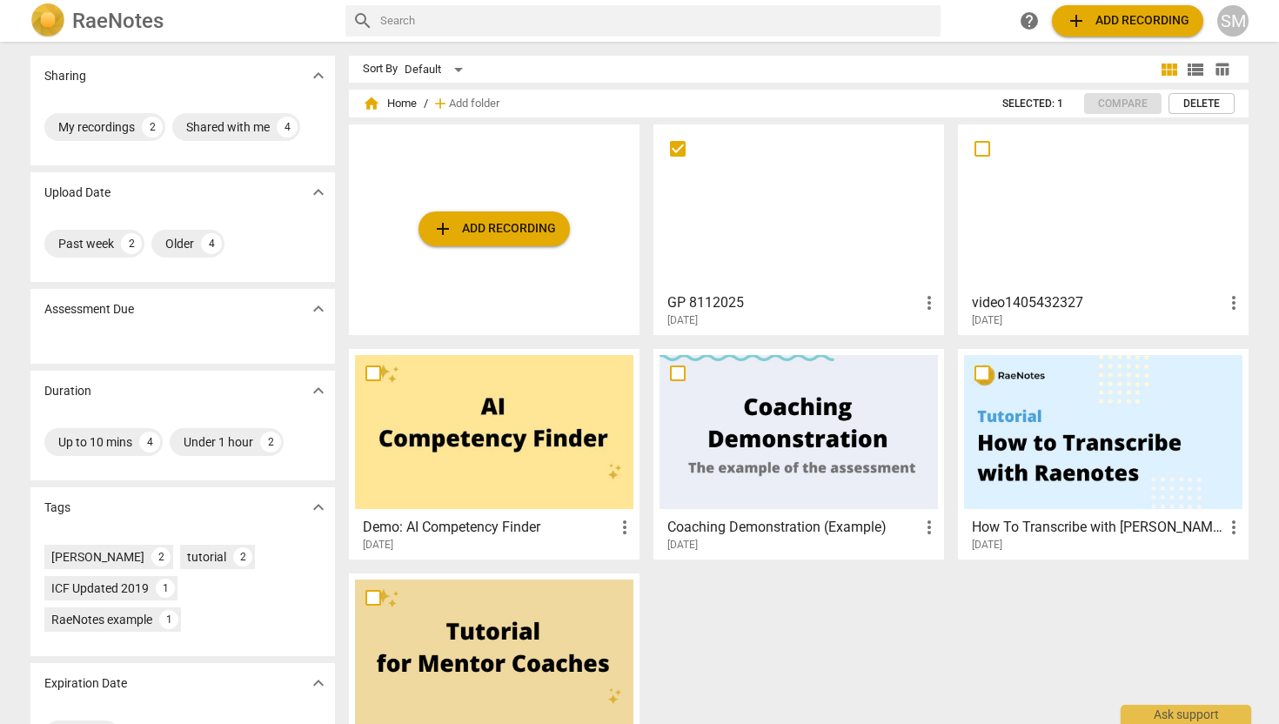
checkbox input "false"
click at [1234, 305] on span "more_vert" at bounding box center [1233, 302] width 21 height 21
click at [1184, 304] on div at bounding box center [639, 362] width 1279 height 724
